Goal: Find specific page/section: Find specific page/section

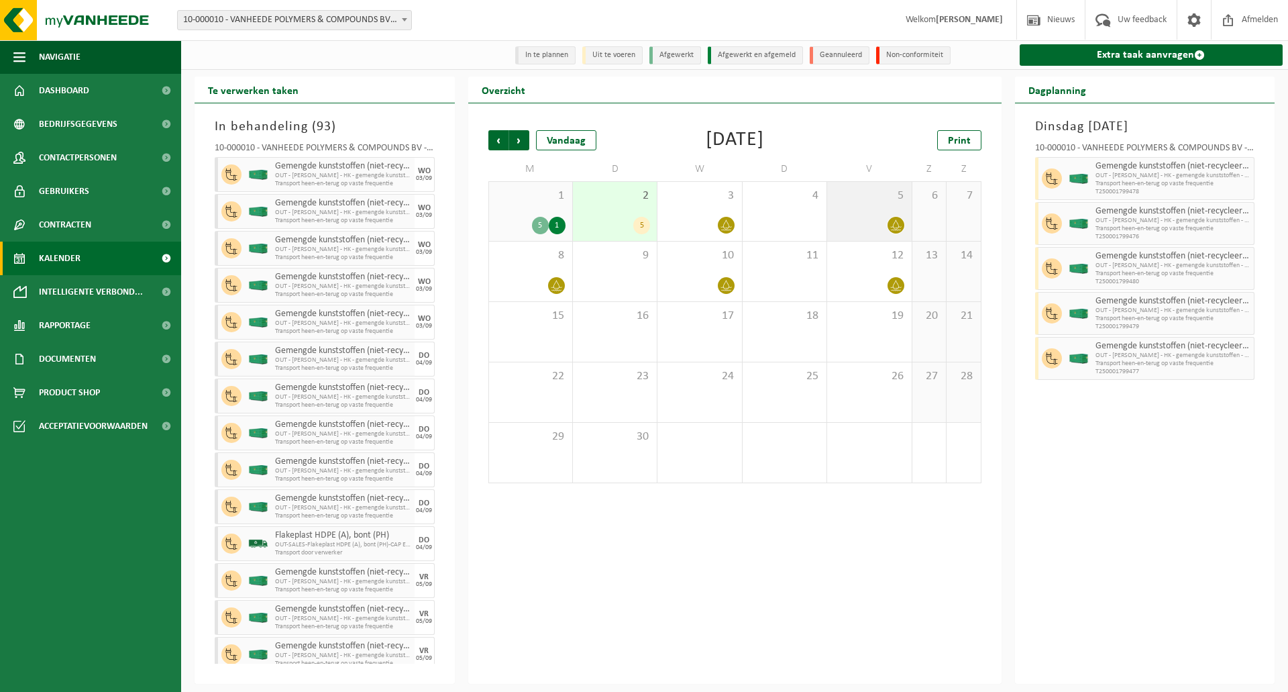
click at [878, 210] on div "5" at bounding box center [869, 211] width 84 height 59
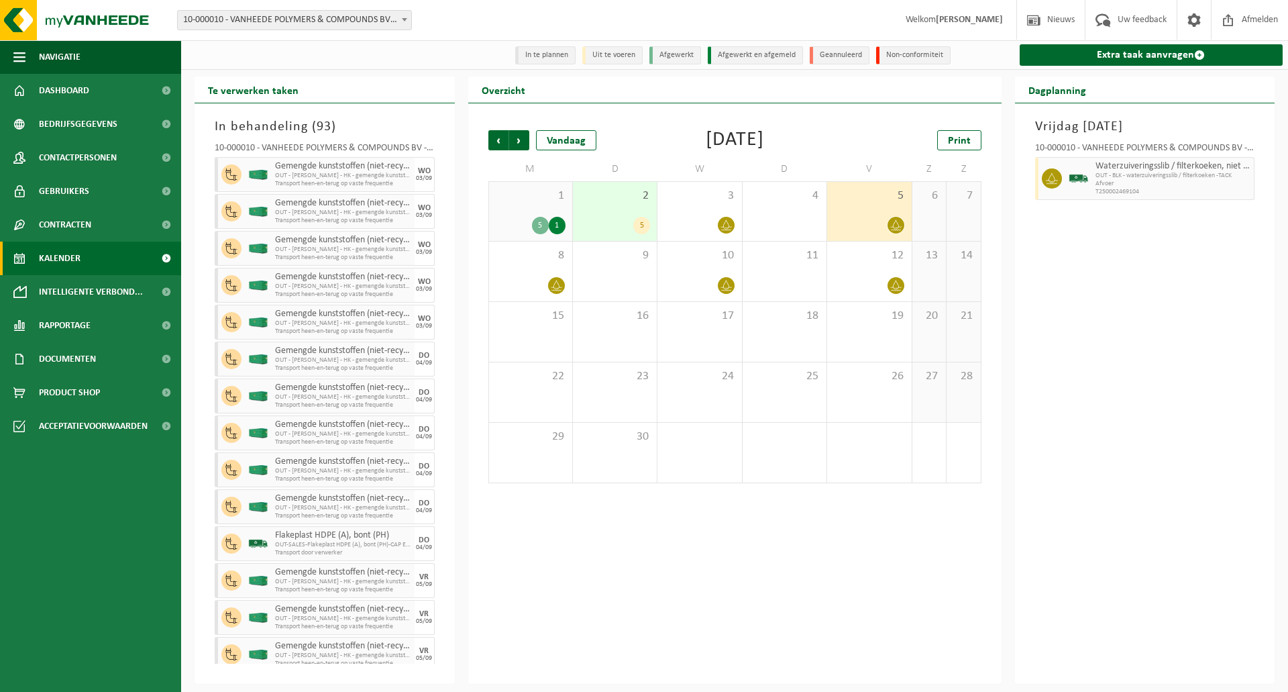
click at [530, 191] on span "1" at bounding box center [531, 196] width 70 height 15
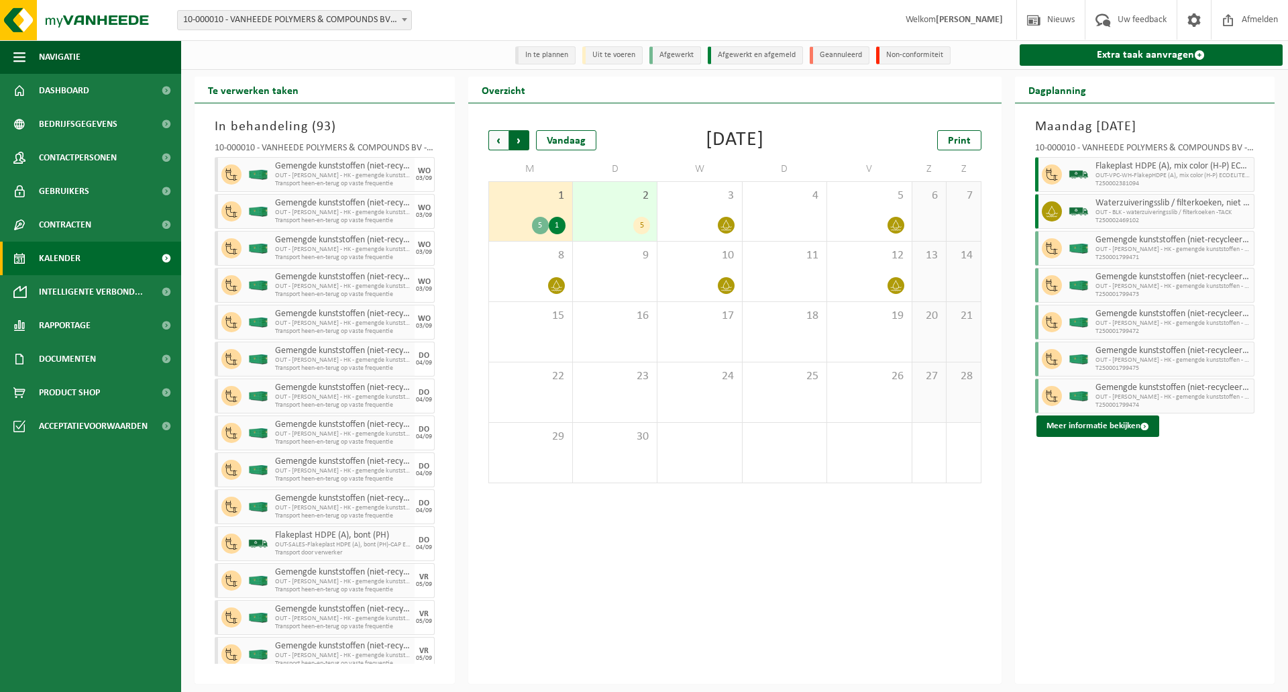
click at [496, 144] on span "Vorige" at bounding box center [498, 140] width 20 height 20
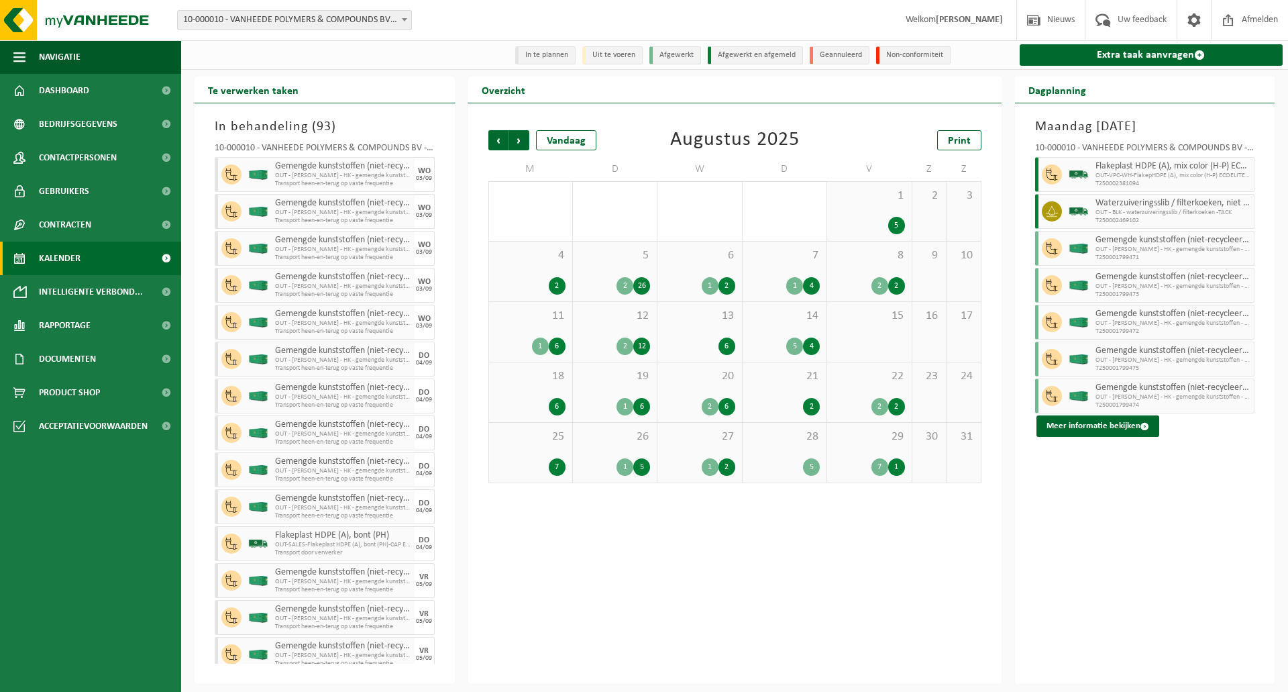
click at [866, 461] on div "7 1" at bounding box center [869, 466] width 70 height 17
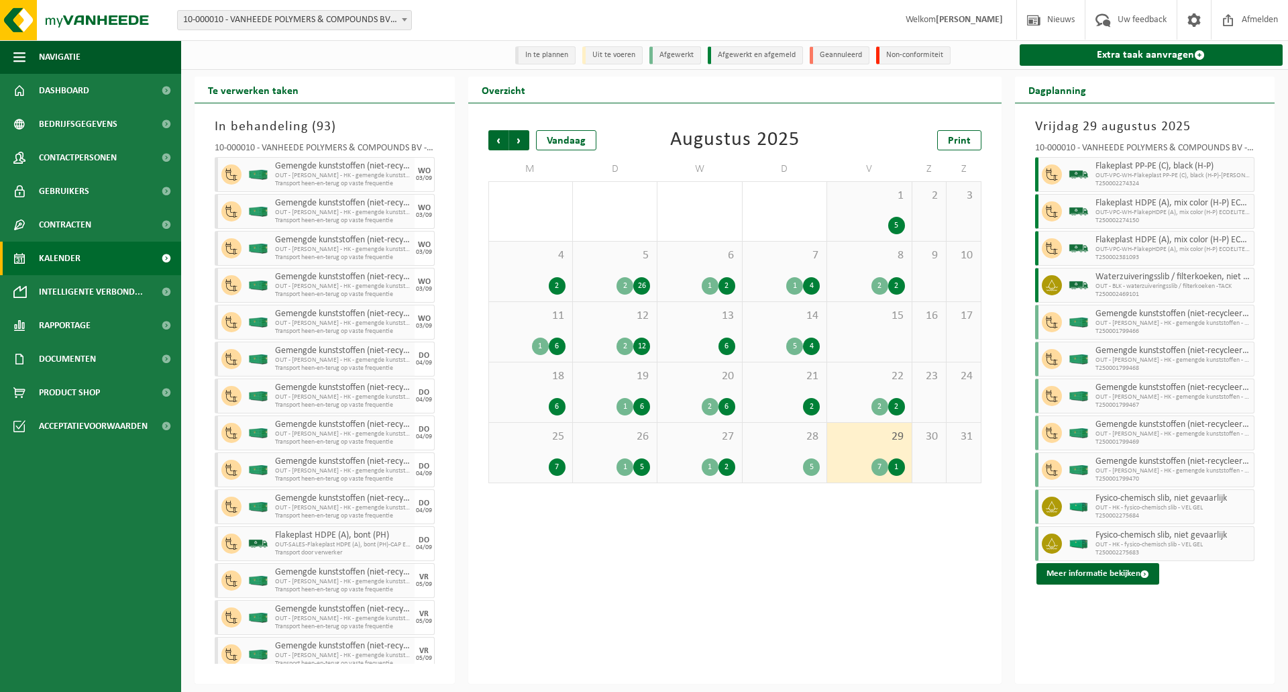
click at [527, 440] on span "25" at bounding box center [531, 436] width 70 height 15
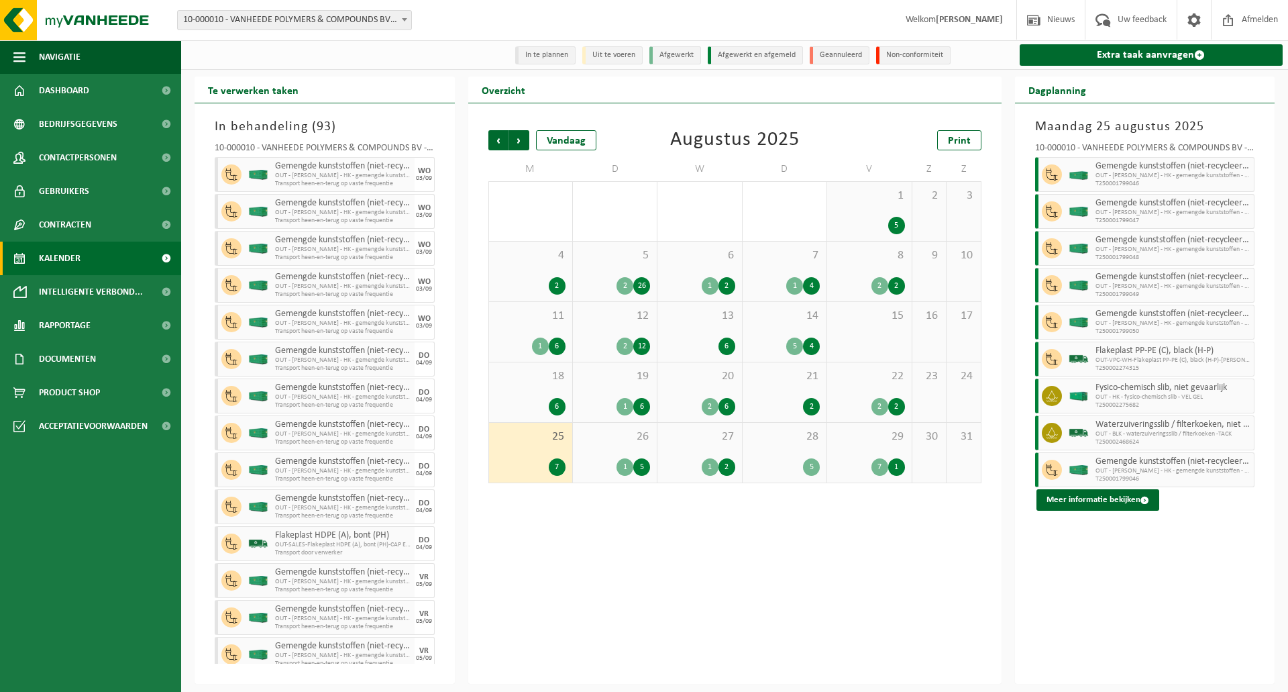
click at [862, 444] on span "29" at bounding box center [869, 436] width 70 height 15
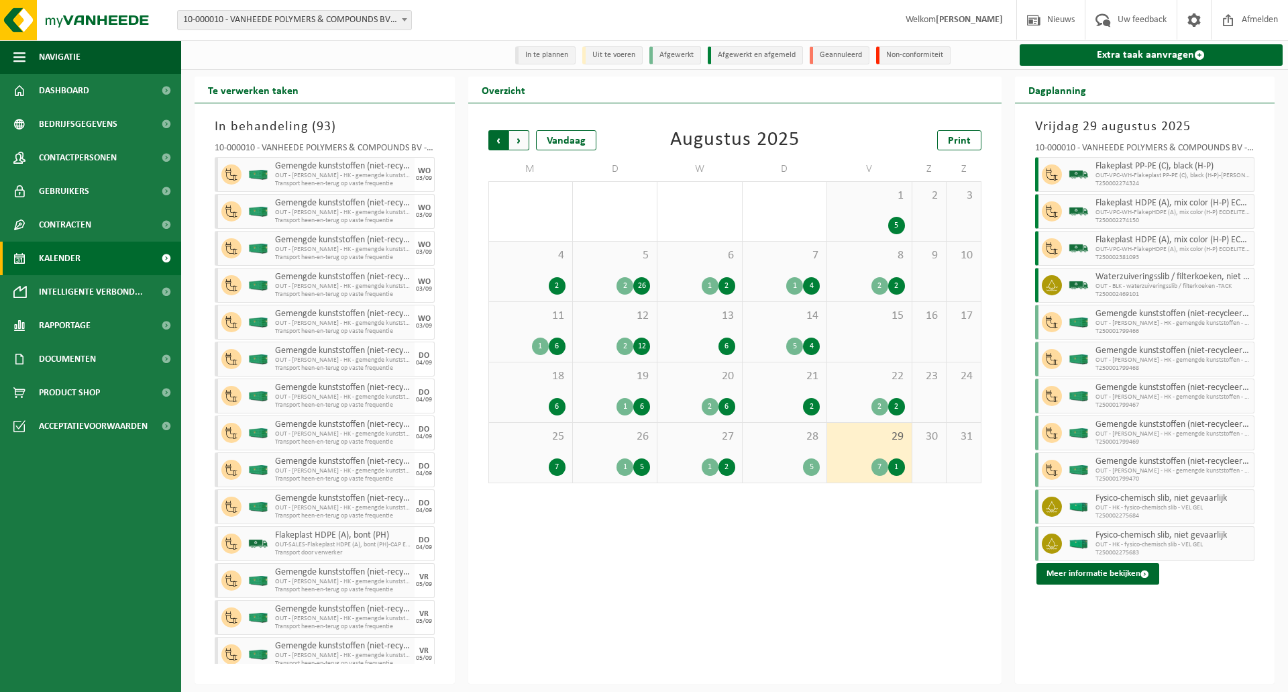
click at [521, 144] on span "Volgende" at bounding box center [519, 140] width 20 height 20
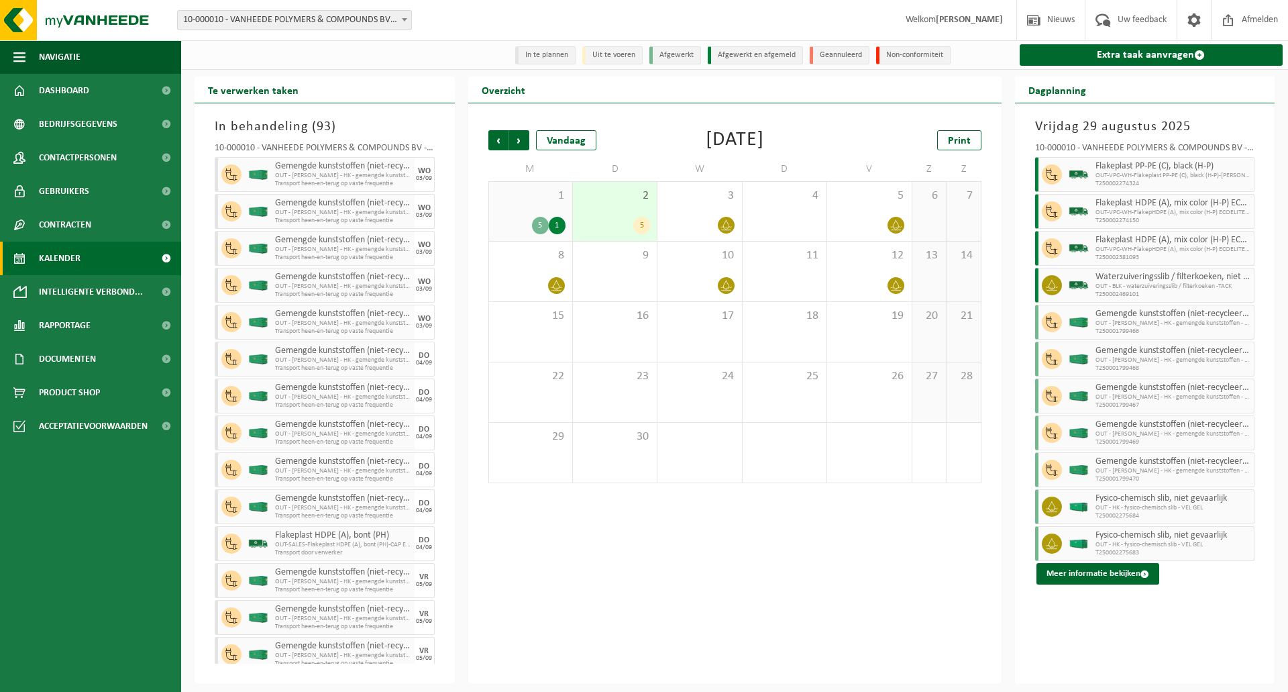
click at [530, 206] on div "1 5 1" at bounding box center [530, 211] width 83 height 59
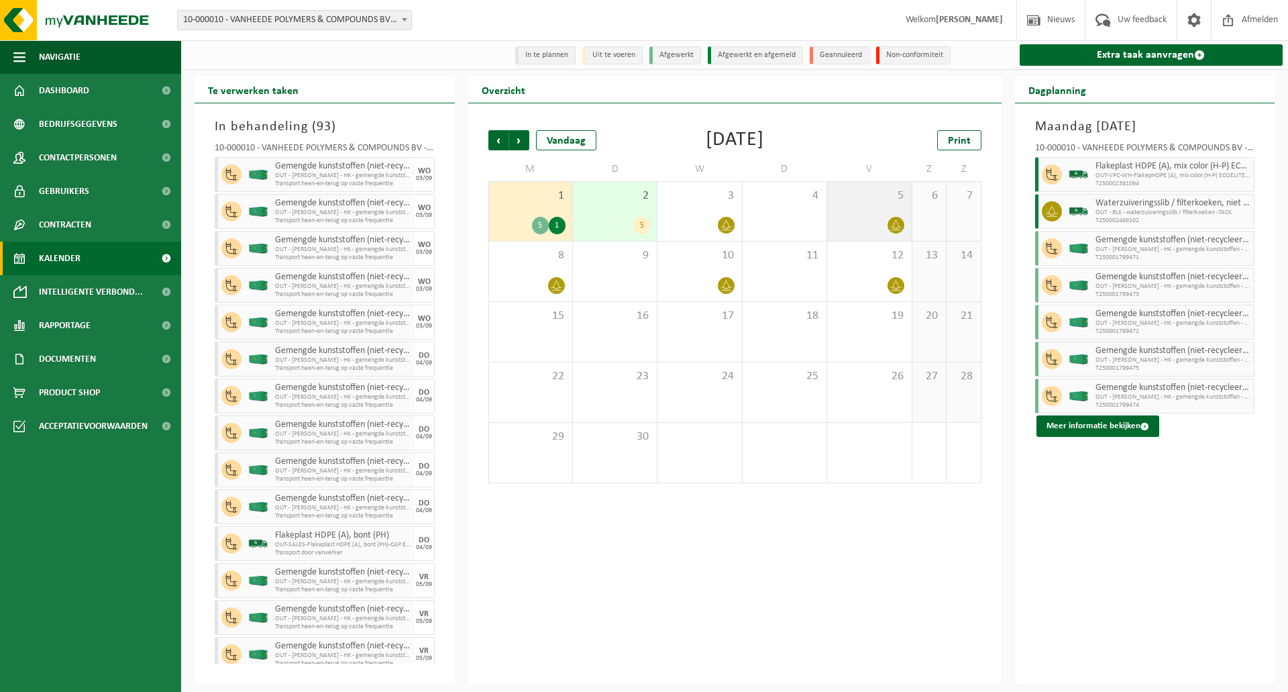
click at [876, 212] on div "5" at bounding box center [869, 211] width 84 height 59
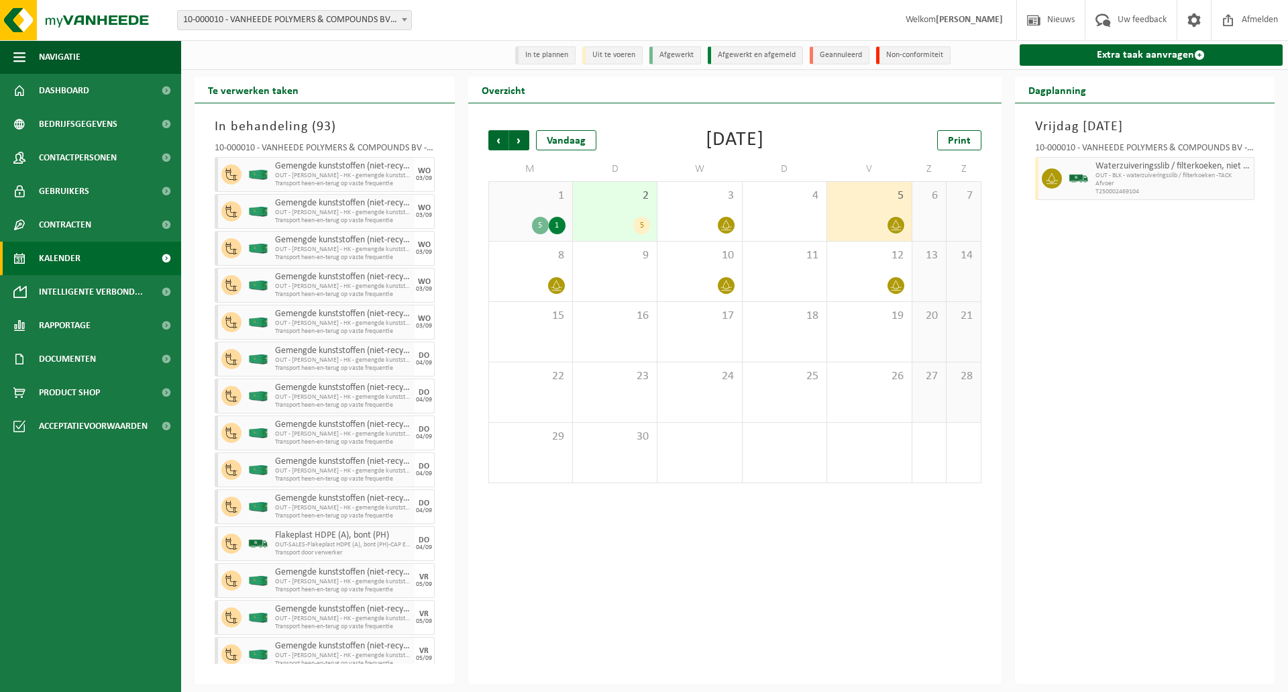
click at [519, 201] on span "1" at bounding box center [531, 196] width 70 height 15
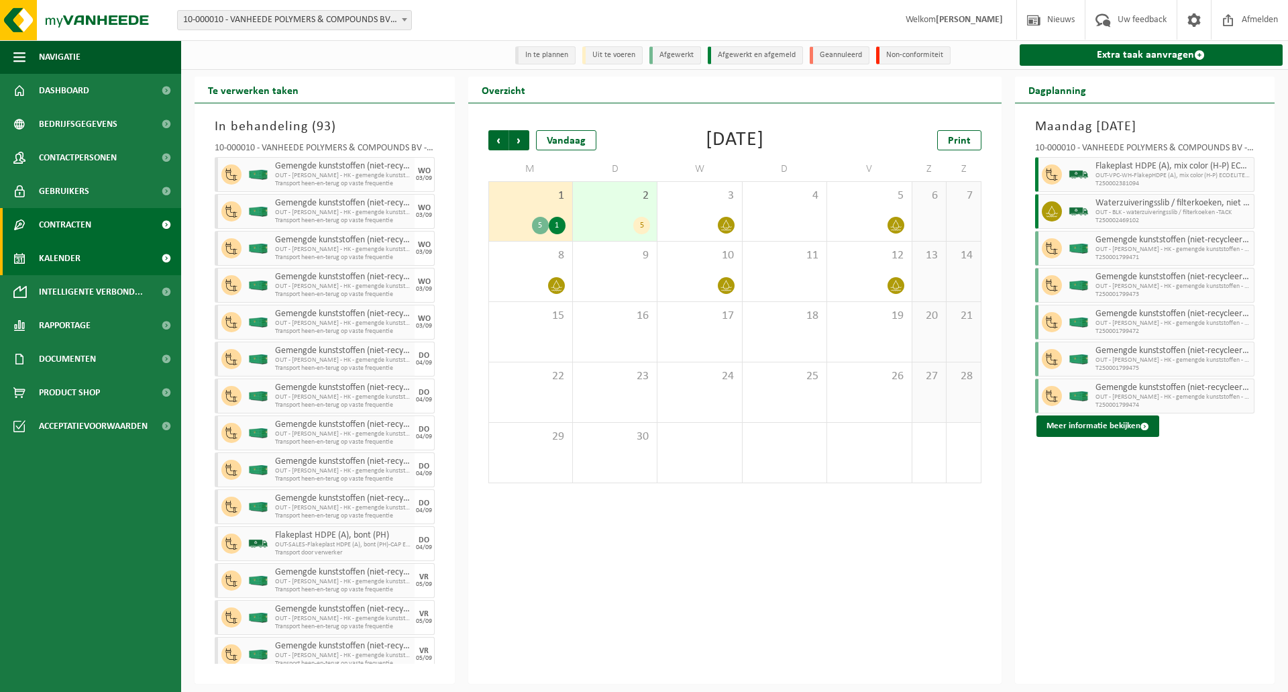
click at [76, 219] on span "Contracten" at bounding box center [65, 225] width 52 height 34
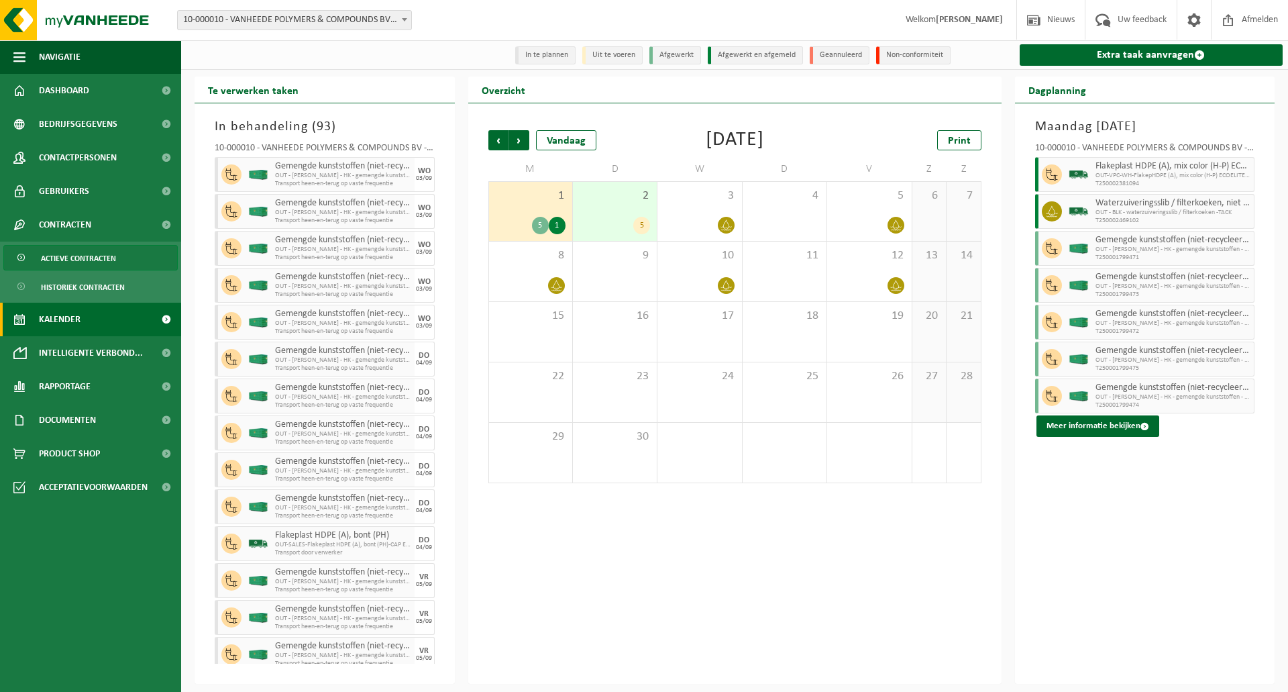
click at [85, 255] on span "Actieve contracten" at bounding box center [78, 258] width 75 height 25
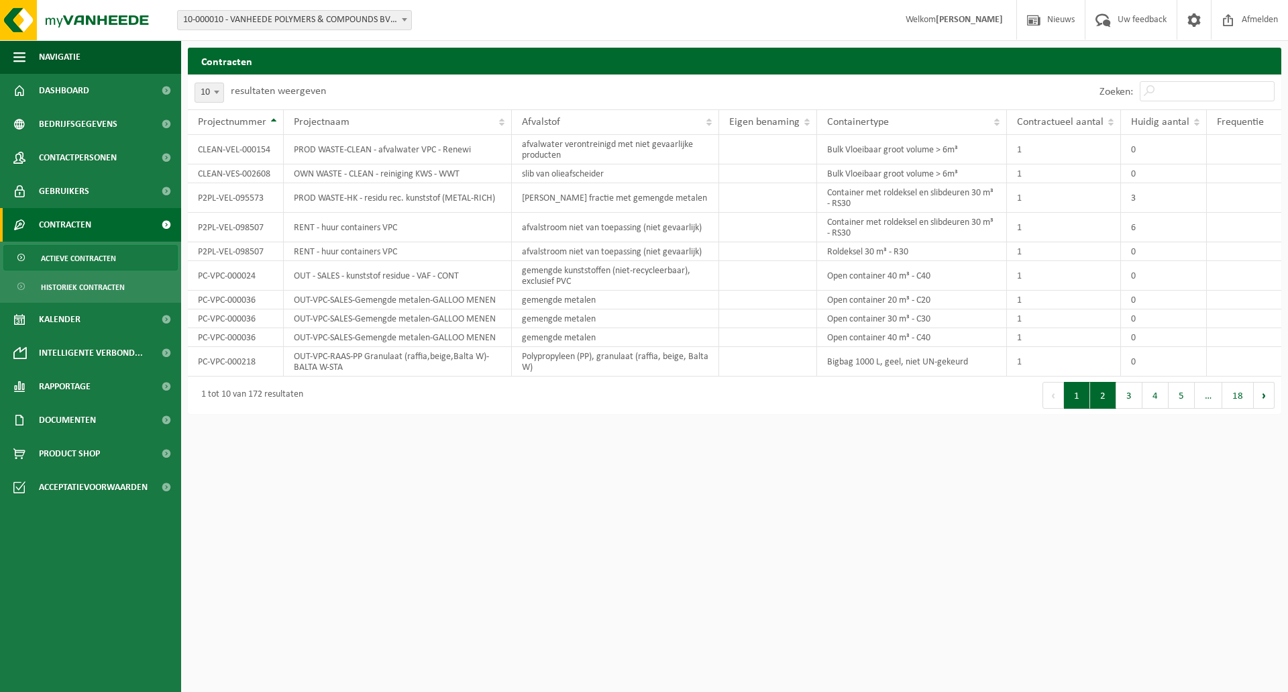
click at [1105, 386] on button "2" at bounding box center [1103, 395] width 26 height 27
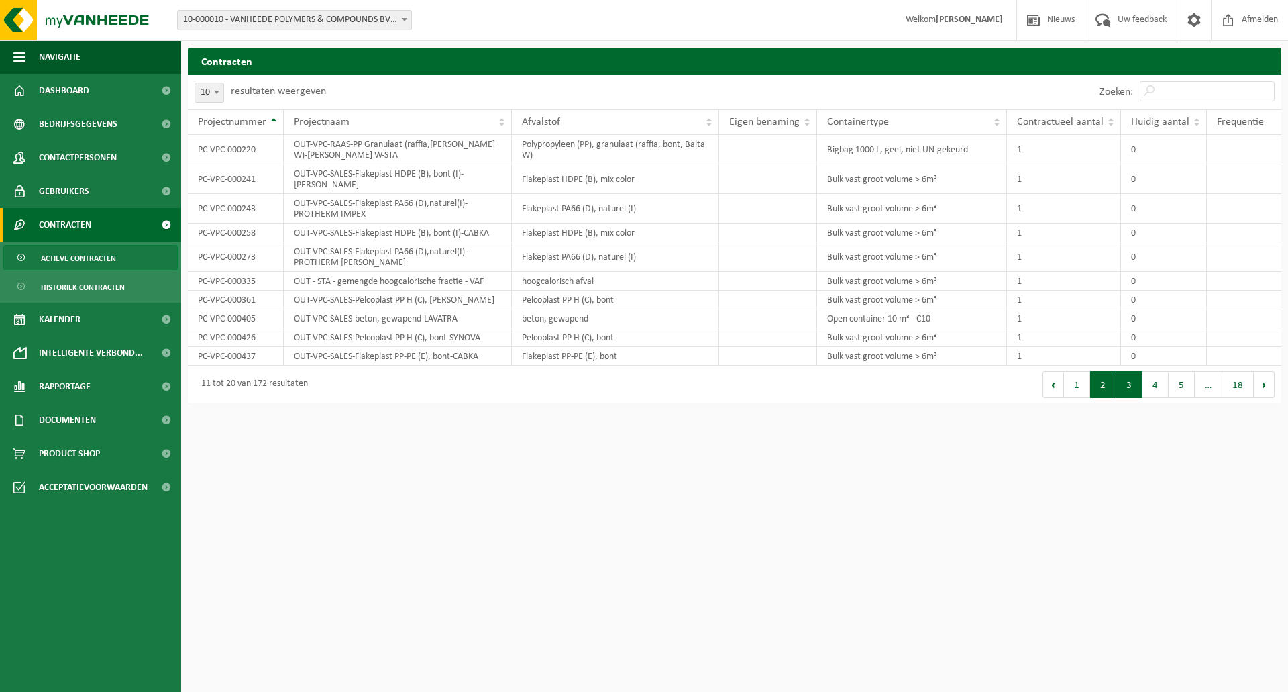
click at [1134, 379] on button "3" at bounding box center [1130, 384] width 26 height 27
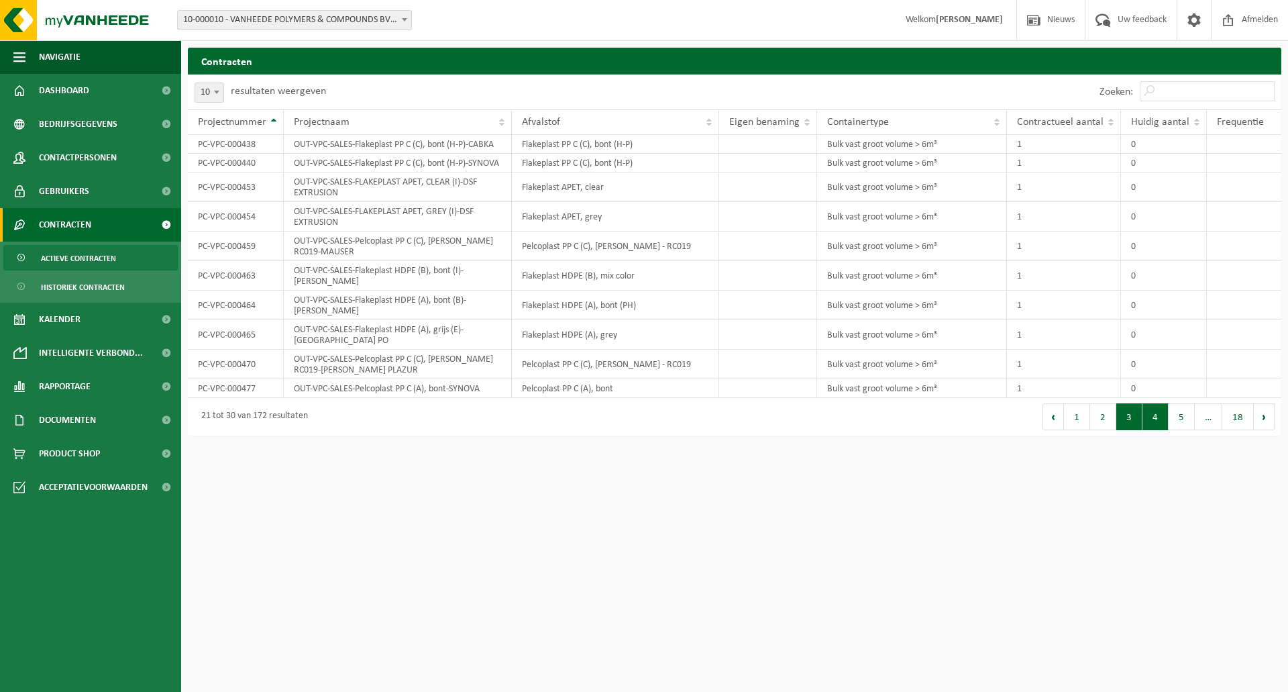
click at [1147, 430] on button "4" at bounding box center [1156, 416] width 26 height 27
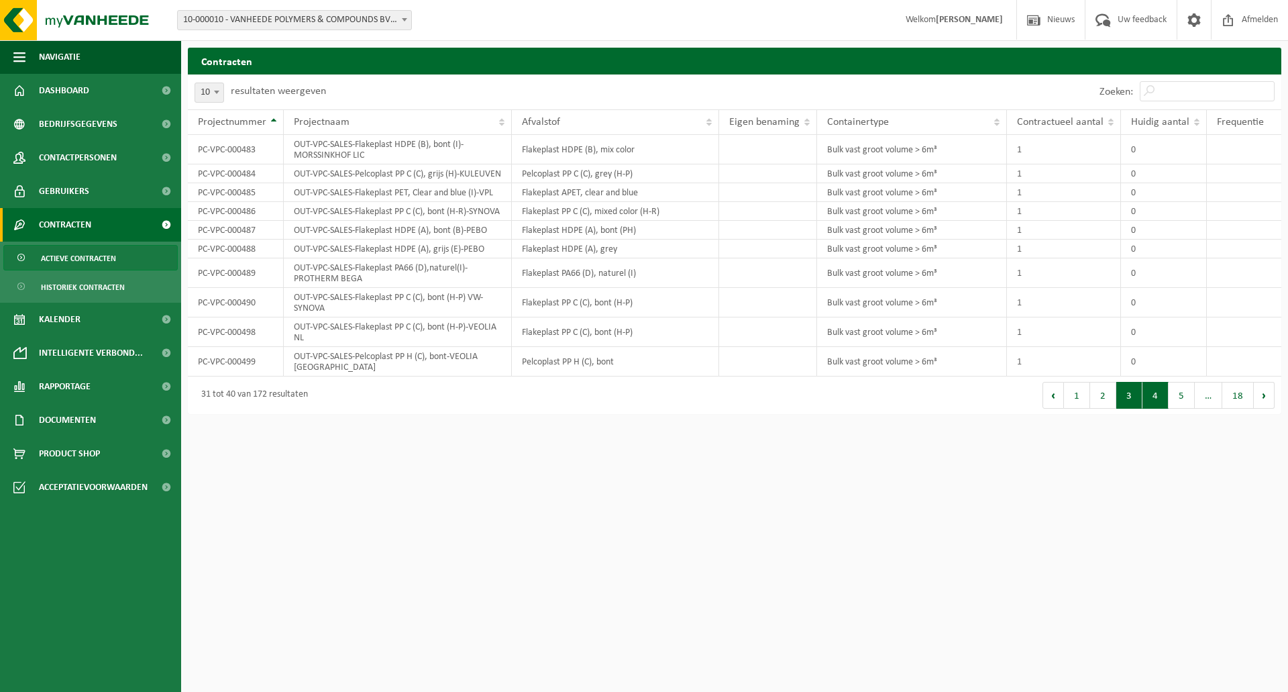
click at [1130, 409] on button "3" at bounding box center [1130, 395] width 26 height 27
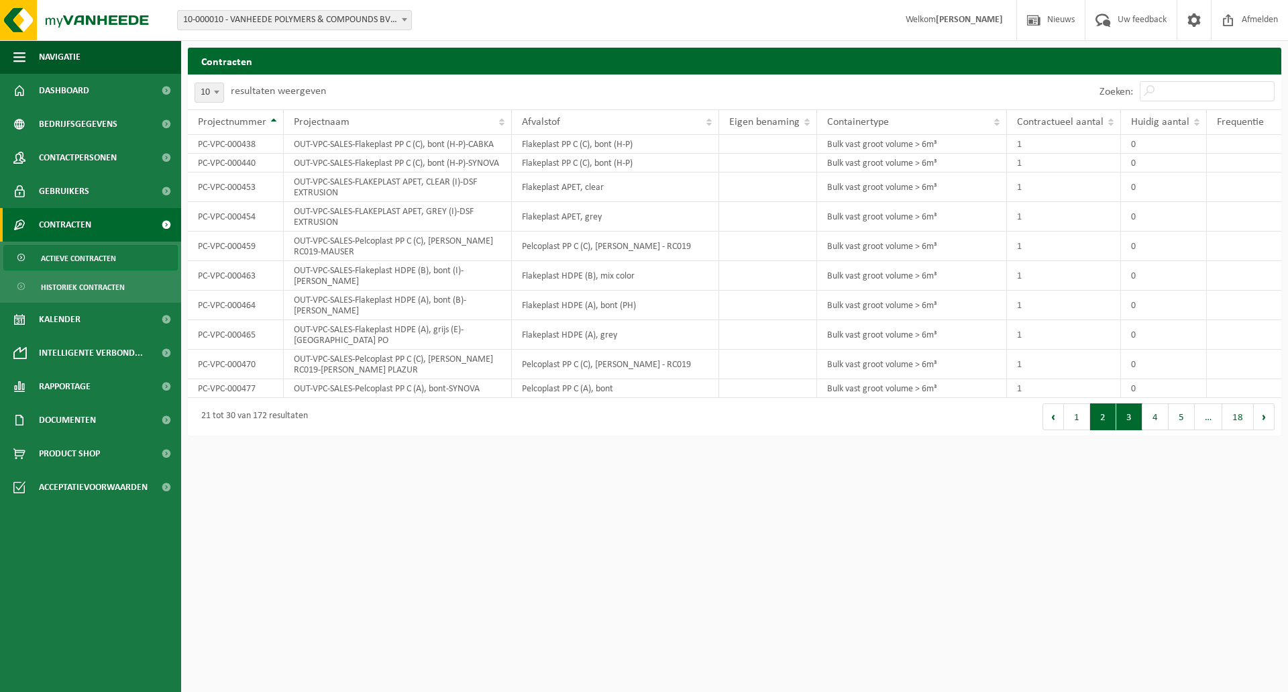
click at [1105, 422] on button "2" at bounding box center [1103, 416] width 26 height 27
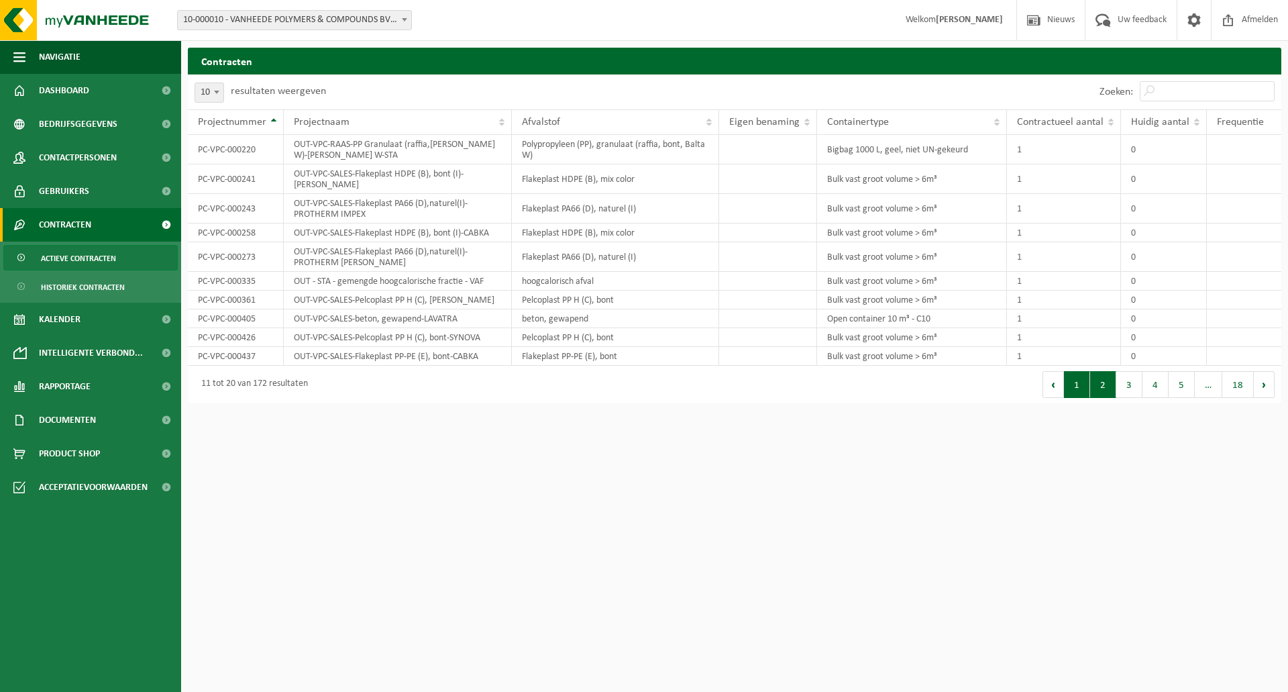
click at [1078, 395] on button "1" at bounding box center [1077, 384] width 26 height 27
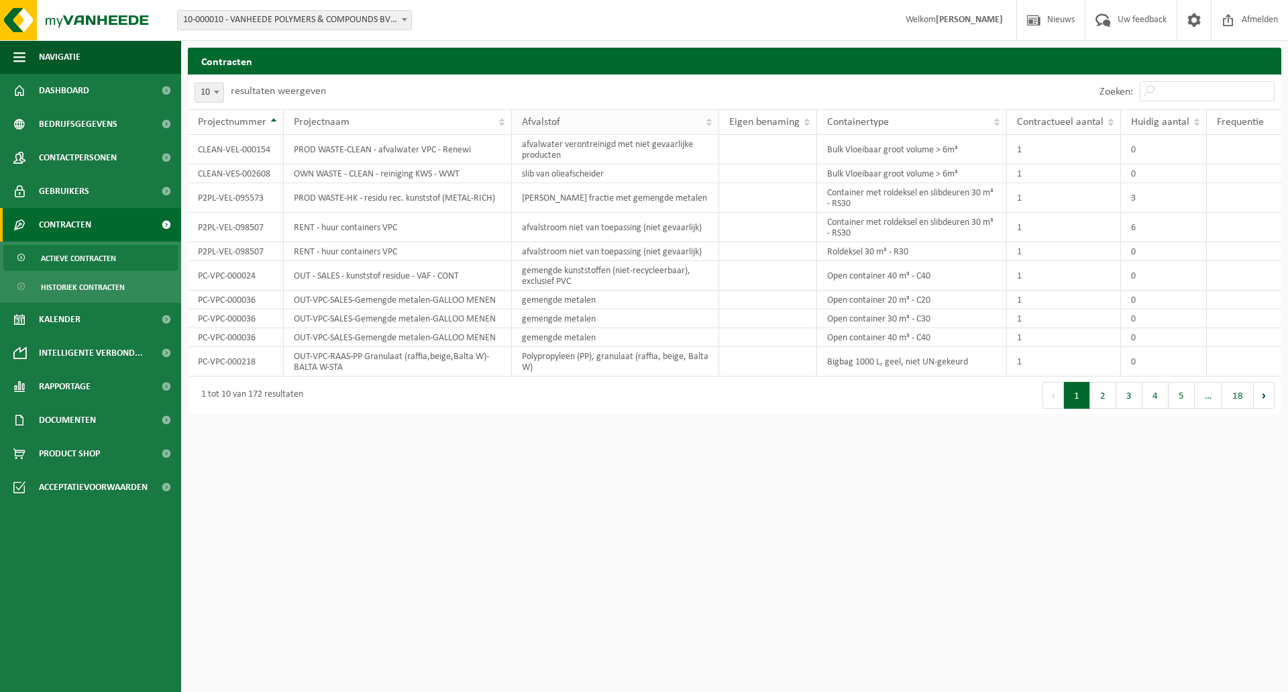
click at [546, 119] on span "Afvalstof" at bounding box center [541, 122] width 38 height 11
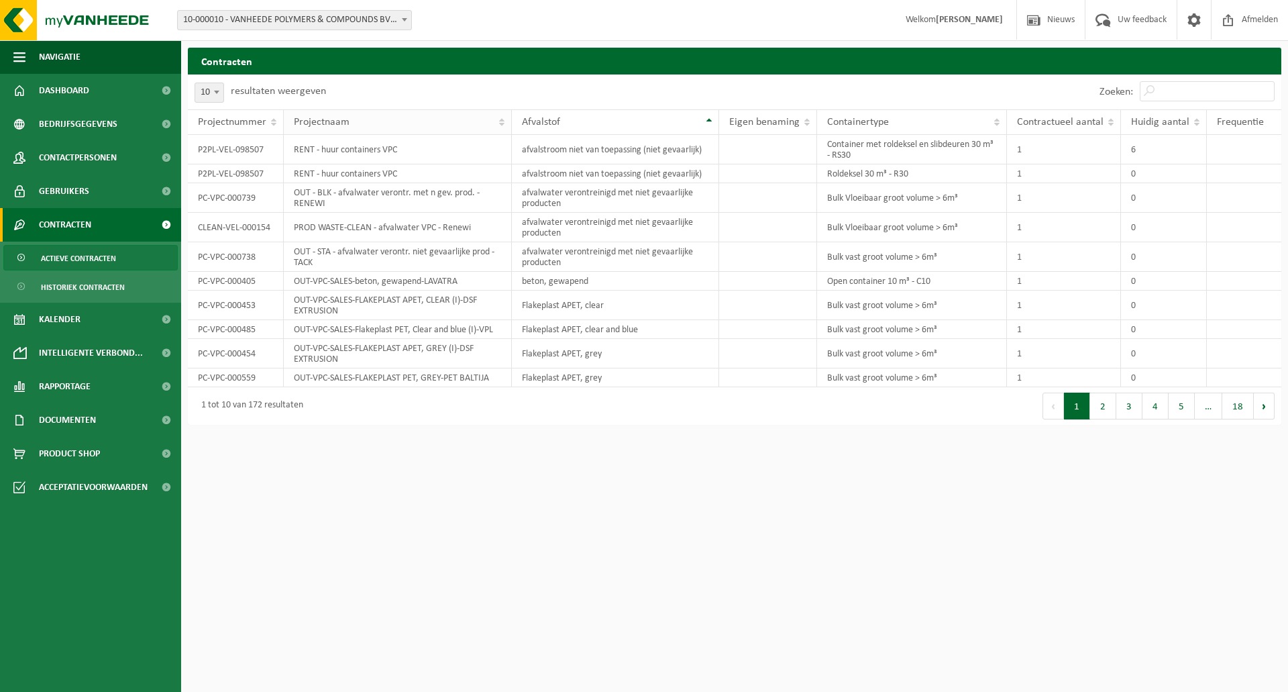
click at [341, 119] on span "Projectnaam" at bounding box center [322, 122] width 56 height 11
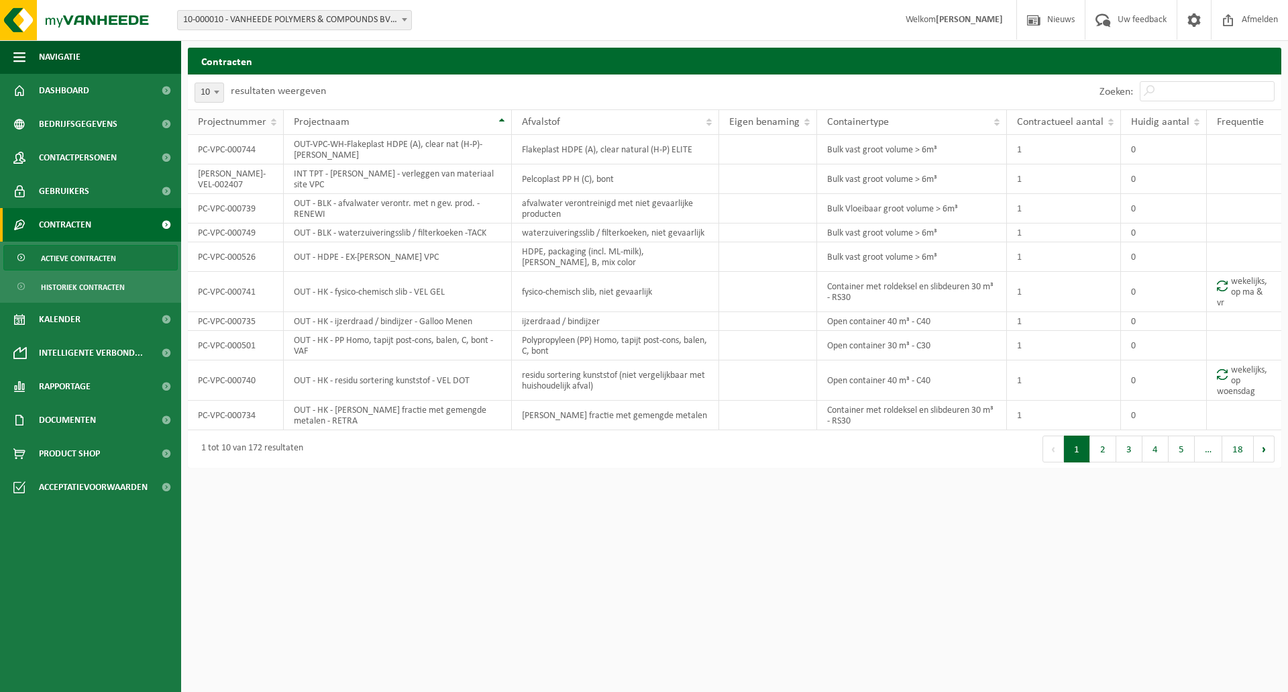
click at [225, 117] on span "Projectnummer" at bounding box center [232, 122] width 68 height 11
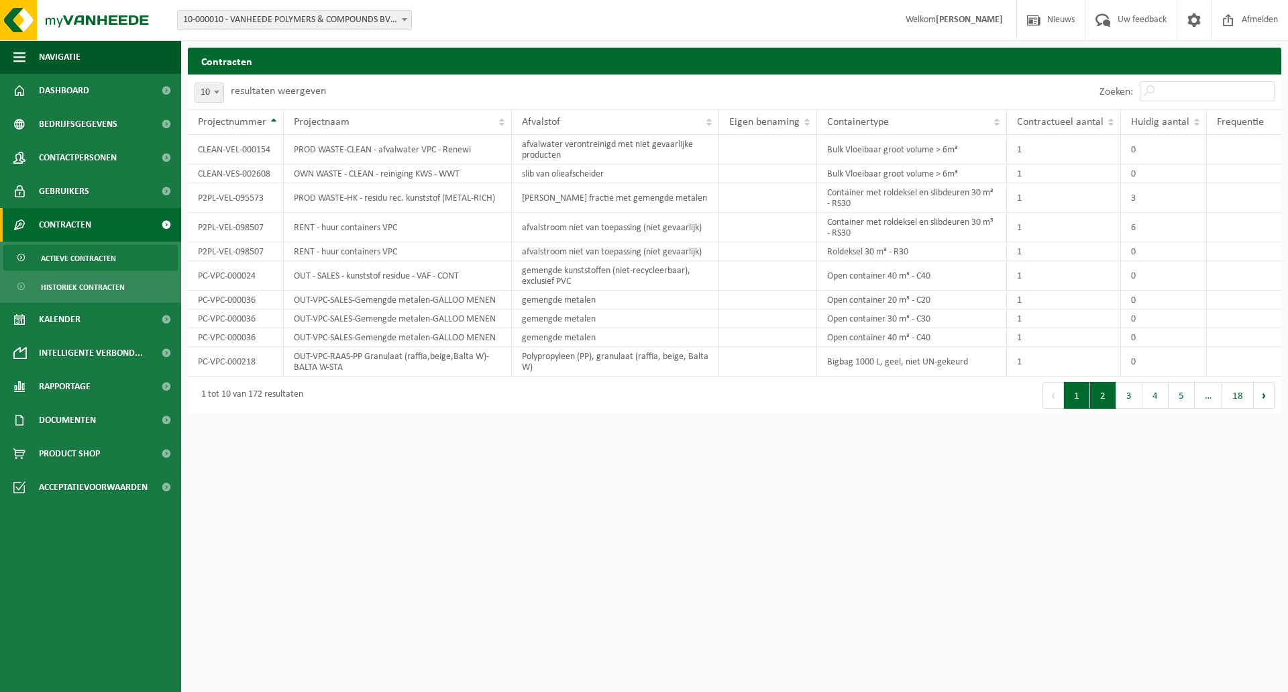
click at [1110, 395] on button "2" at bounding box center [1103, 395] width 26 height 27
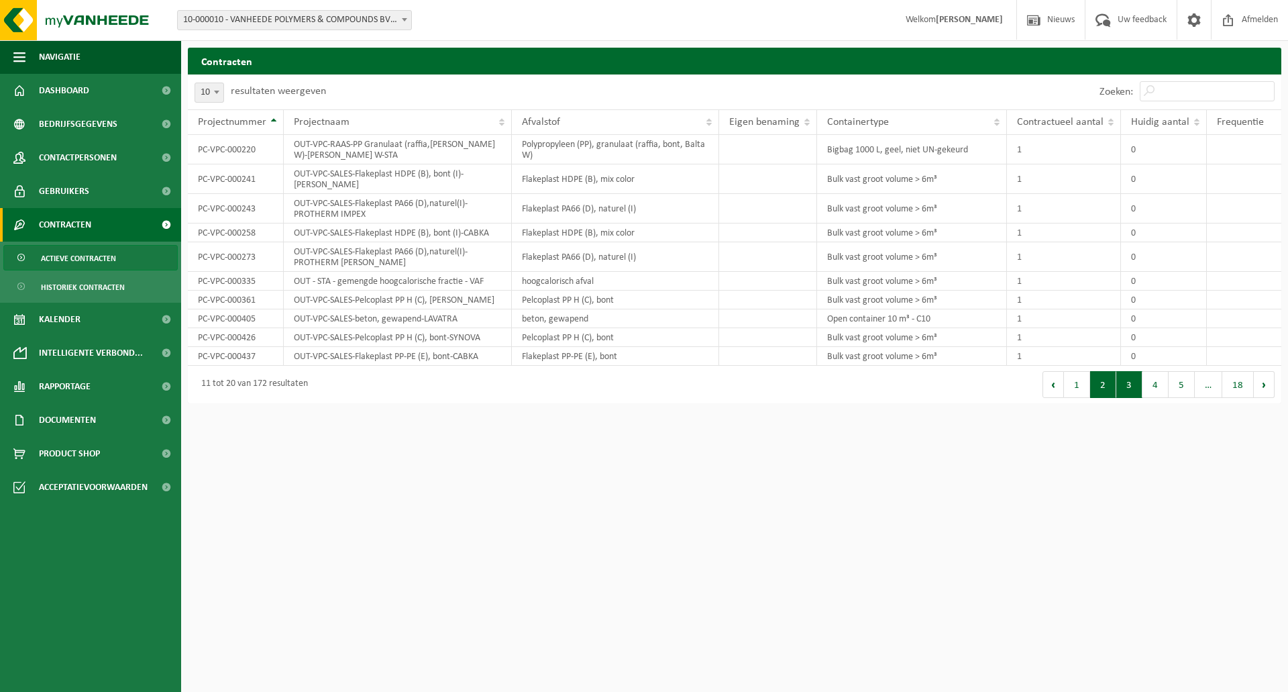
click at [1127, 391] on button "3" at bounding box center [1130, 384] width 26 height 27
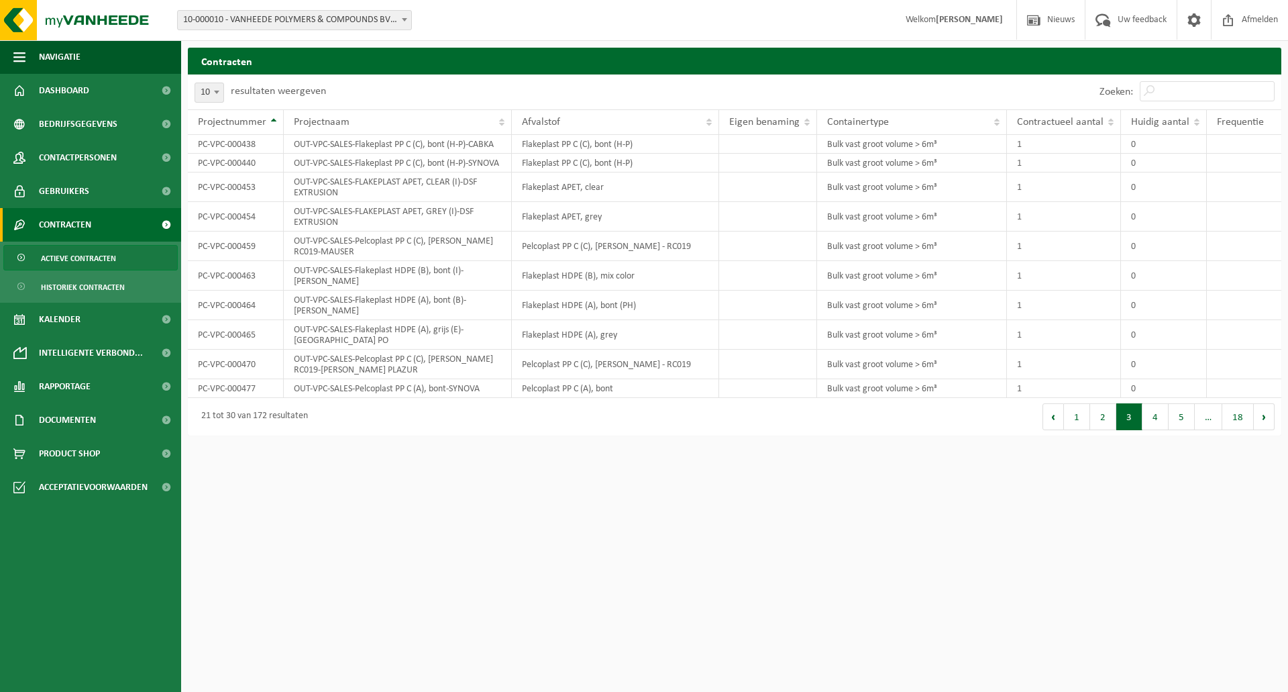
click at [1127, 391] on td "0" at bounding box center [1164, 388] width 86 height 19
click at [1149, 419] on button "4" at bounding box center [1156, 416] width 26 height 27
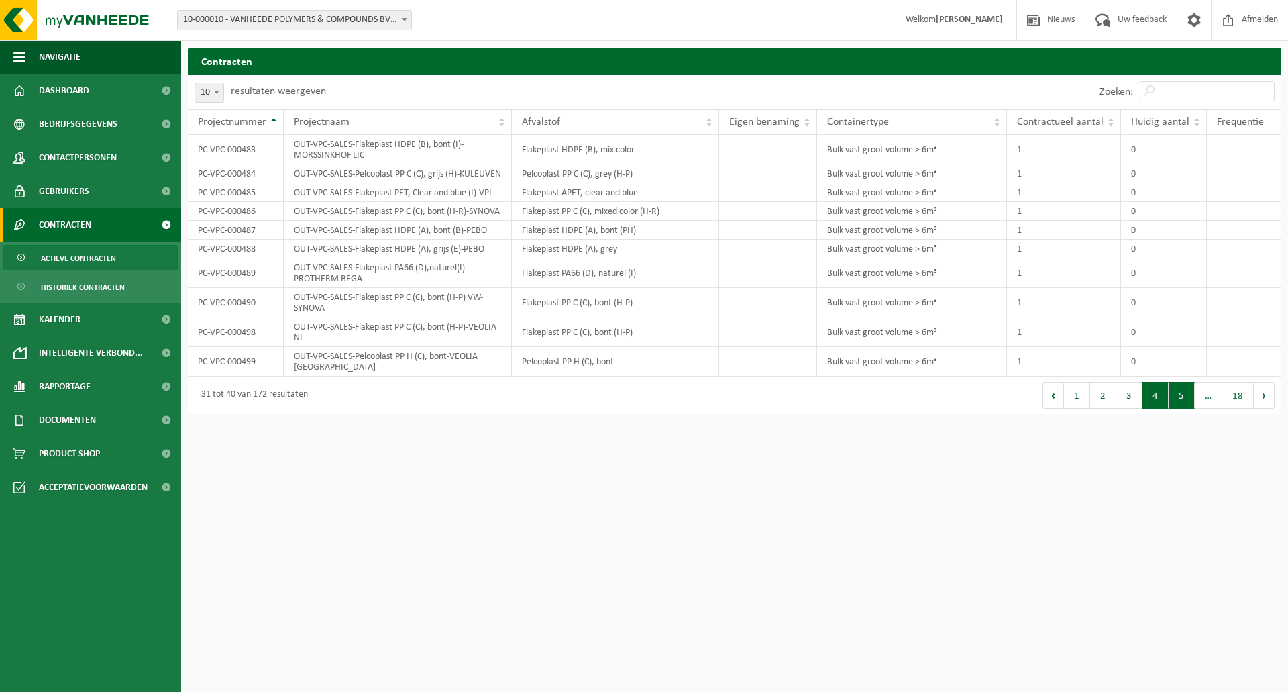
click at [1177, 409] on button "5" at bounding box center [1182, 395] width 26 height 27
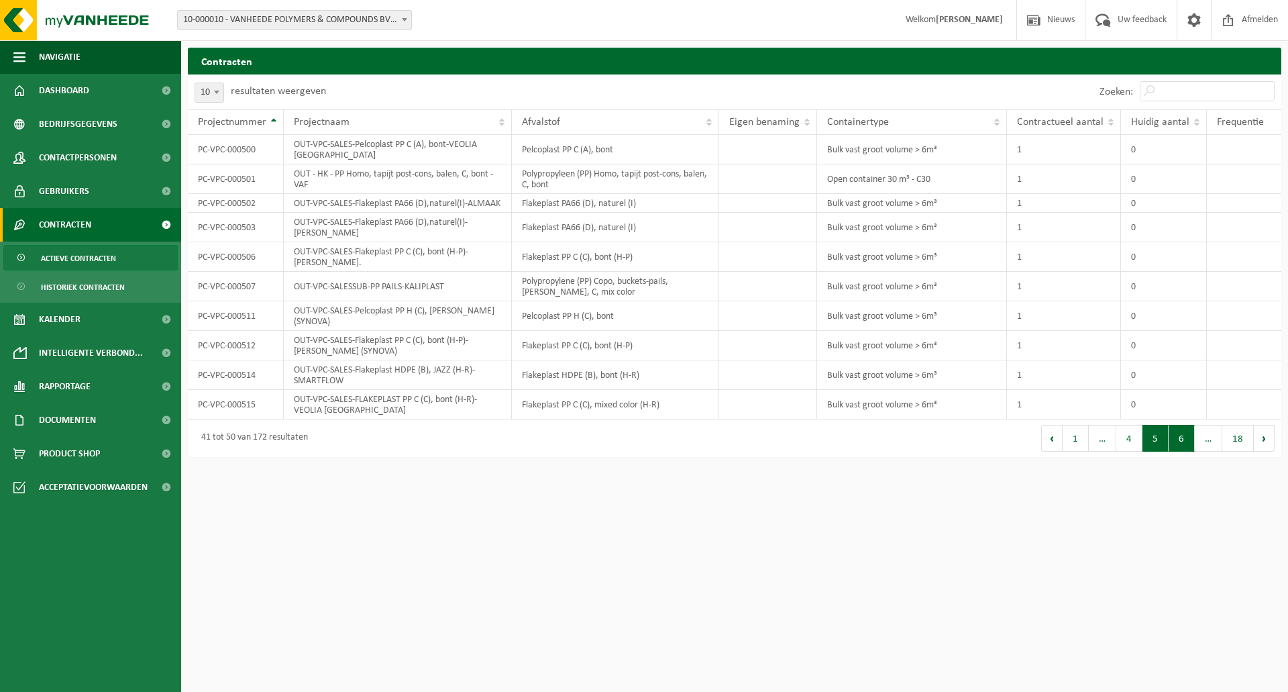
click at [1188, 429] on button "6" at bounding box center [1182, 438] width 26 height 27
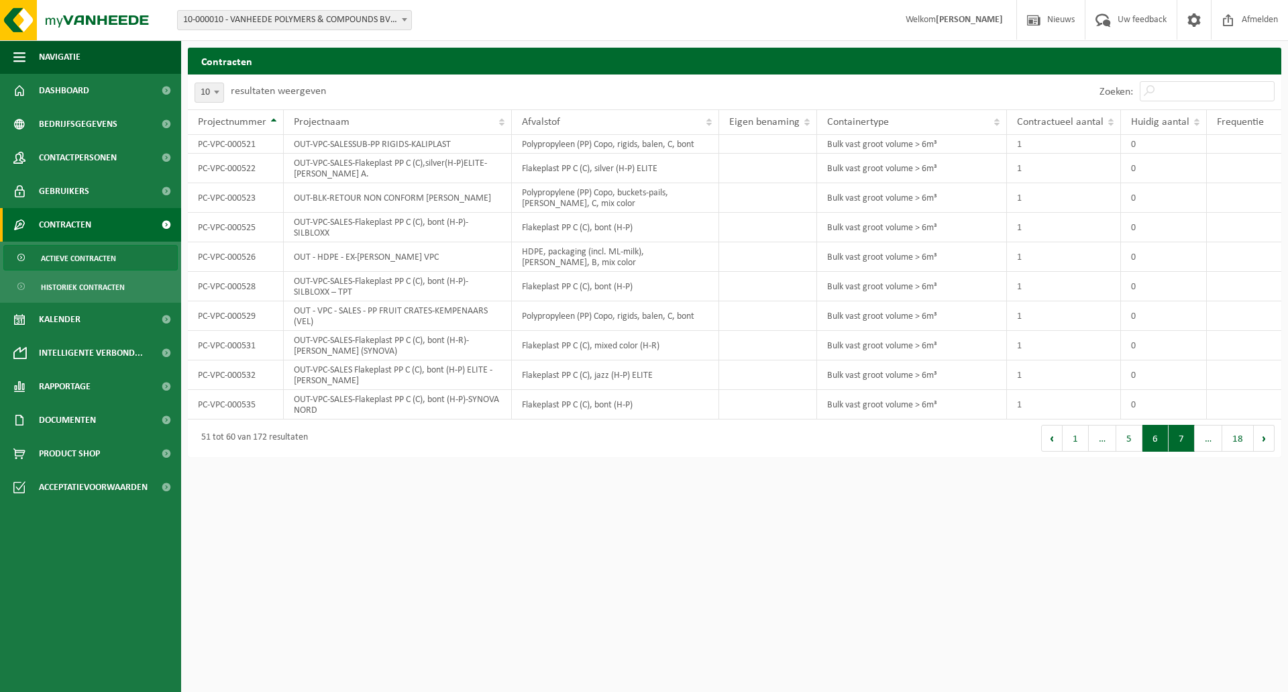
click at [1184, 437] on button "7" at bounding box center [1182, 438] width 26 height 27
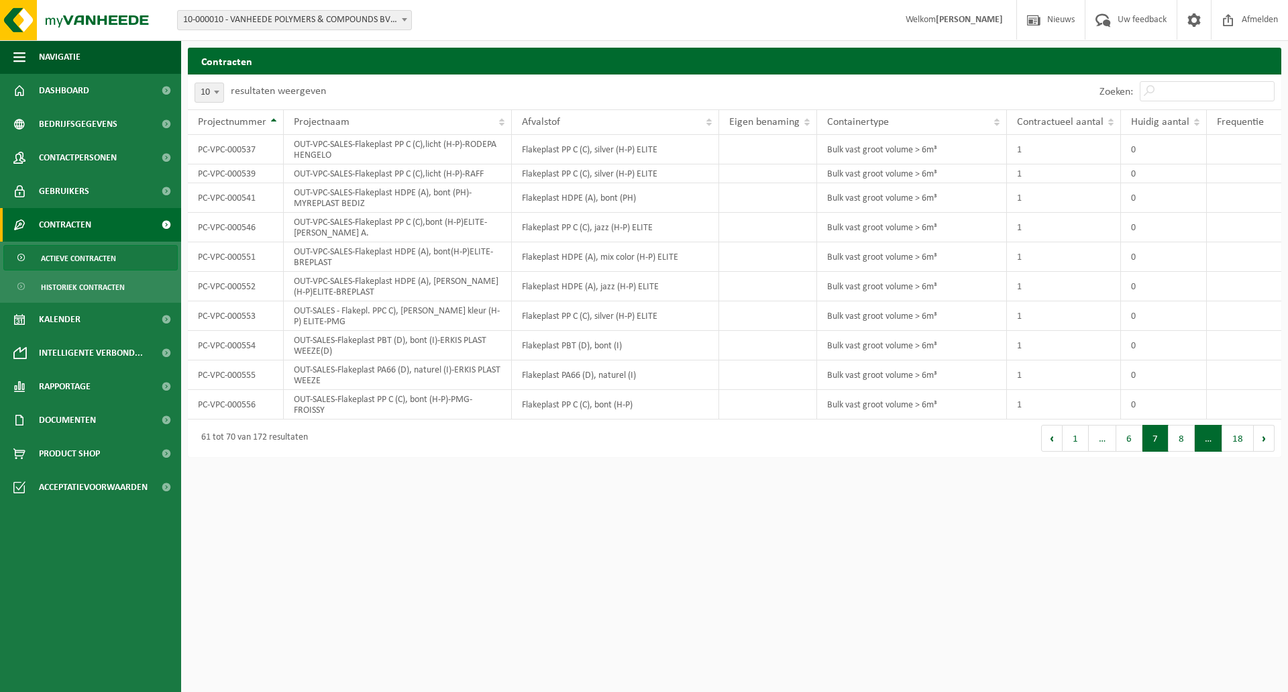
click at [1201, 435] on span "…" at bounding box center [1209, 438] width 28 height 27
click at [568, 120] on div "Afvalstof" at bounding box center [612, 122] width 180 height 11
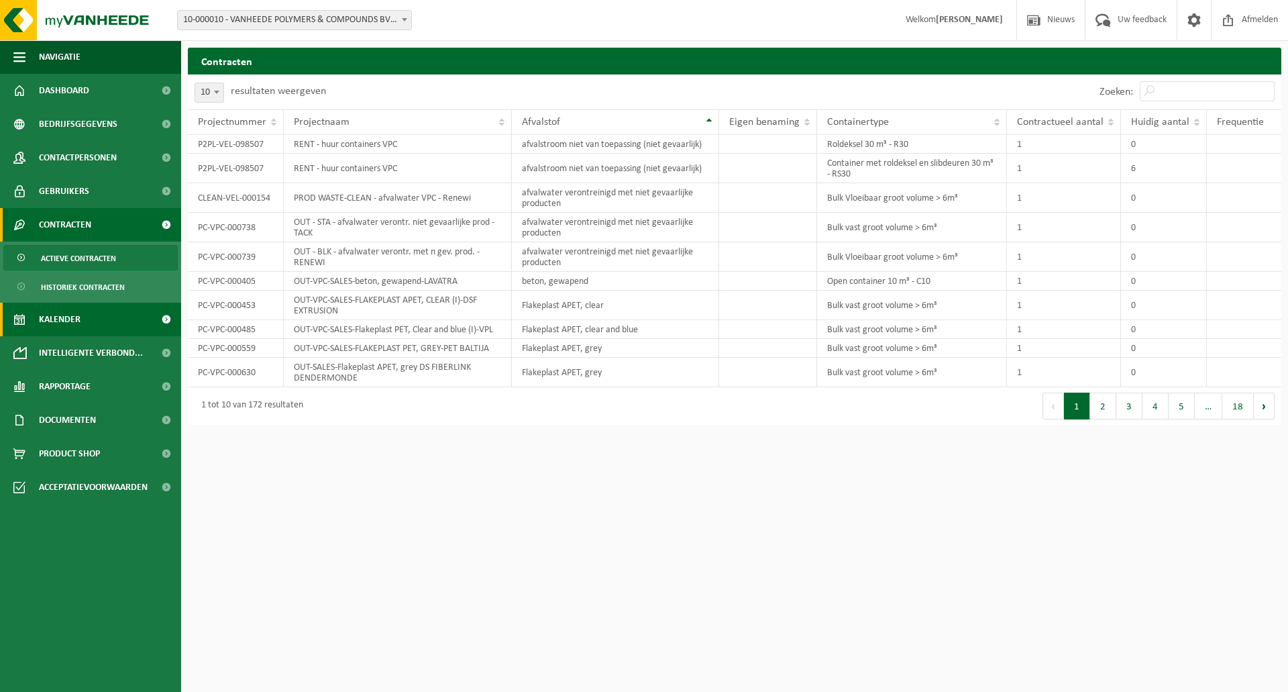
click at [106, 314] on link "Kalender" at bounding box center [90, 320] width 181 height 34
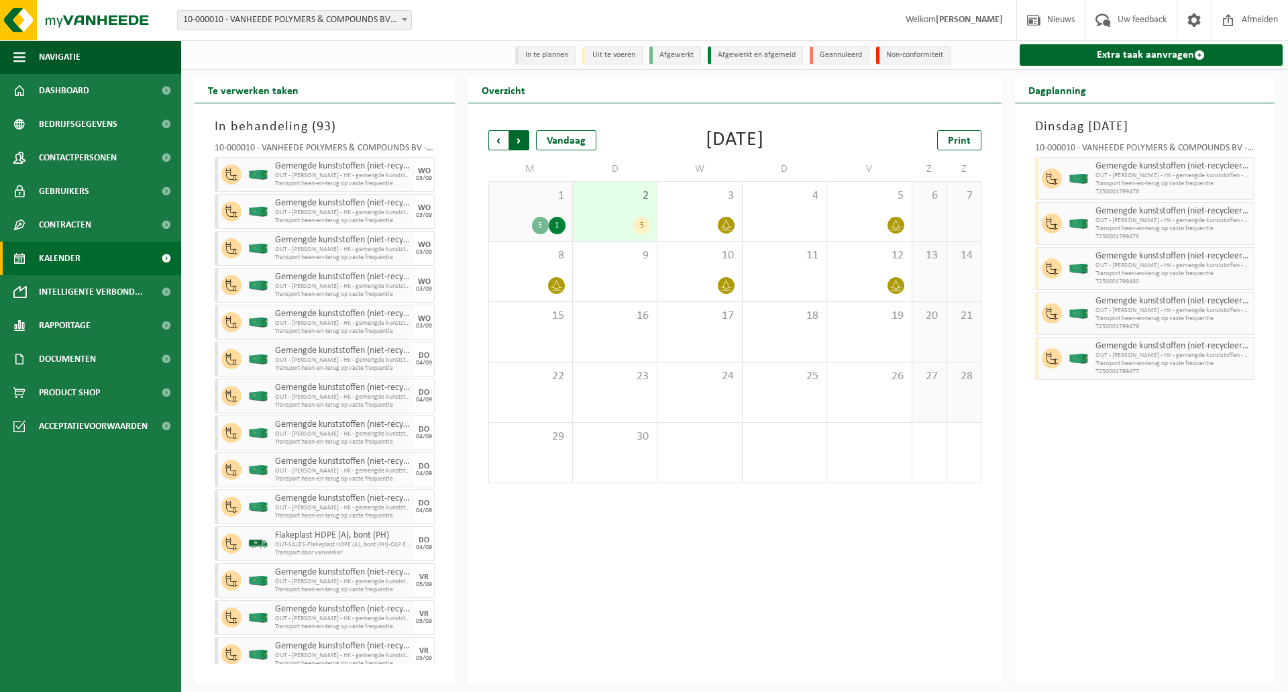
click at [503, 140] on span "Vorige" at bounding box center [498, 140] width 20 height 20
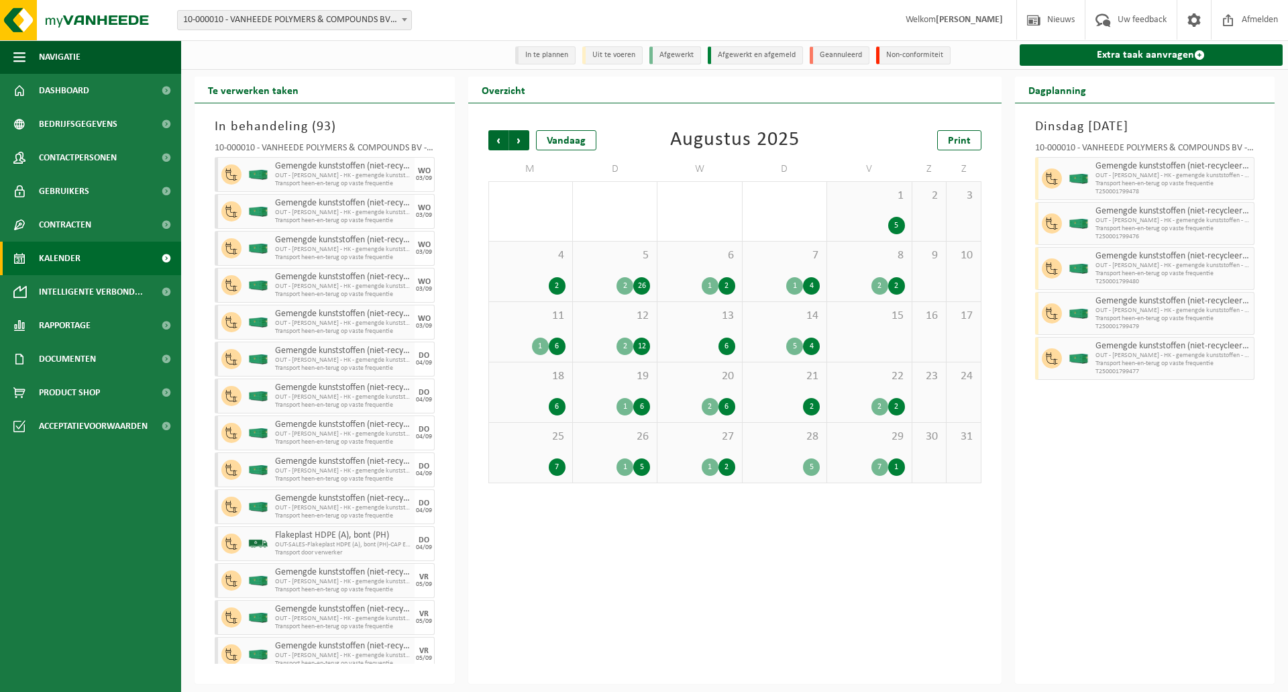
click at [892, 446] on div "29 7 1" at bounding box center [869, 453] width 84 height 60
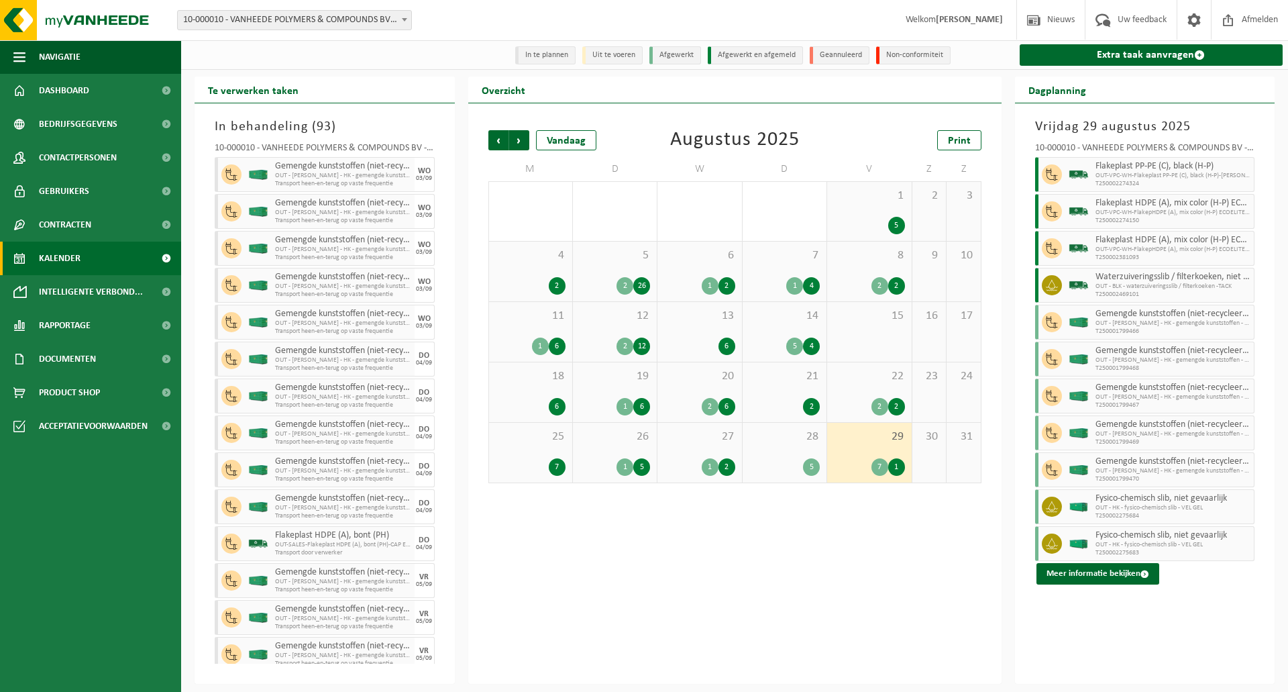
click at [1038, 500] on div at bounding box center [1050, 506] width 30 height 35
click at [1113, 576] on button "Meer informatie bekijken" at bounding box center [1098, 573] width 123 height 21
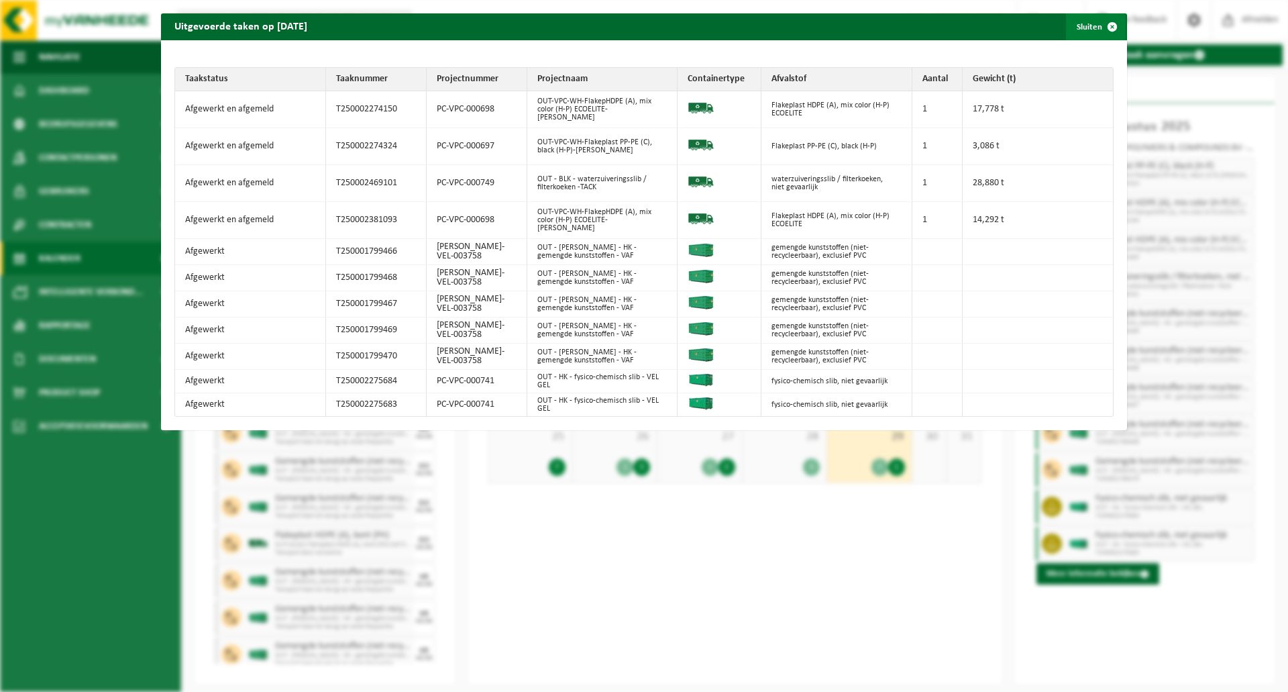
click at [1099, 19] on span "button" at bounding box center [1112, 26] width 27 height 27
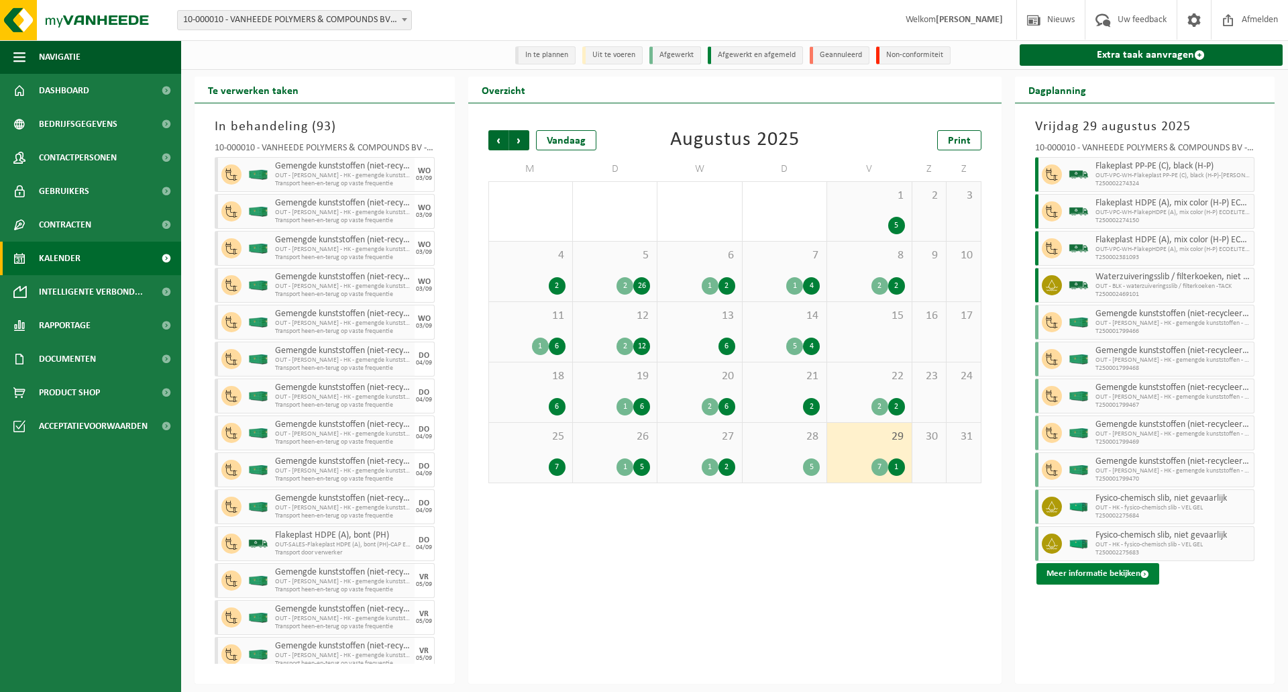
click at [1079, 581] on button "Meer informatie bekijken" at bounding box center [1098, 573] width 123 height 21
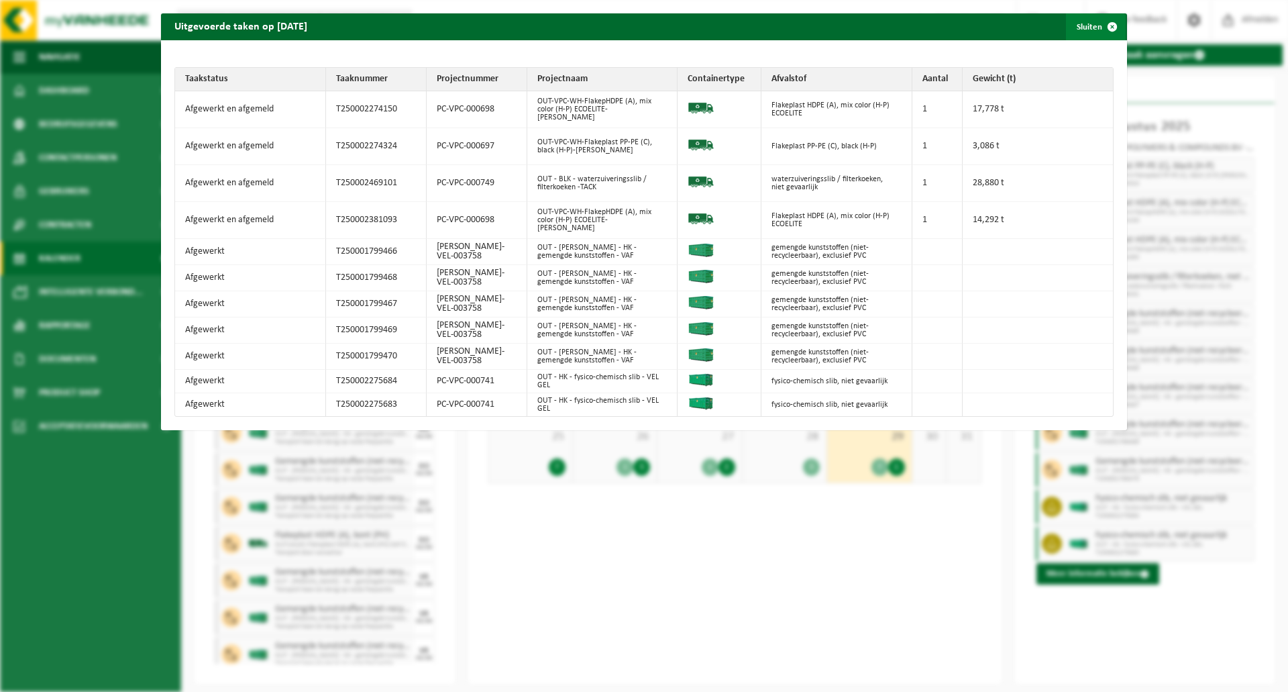
click at [1102, 25] on span "button" at bounding box center [1112, 26] width 27 height 27
